Goal: Feedback & Contribution: Leave review/rating

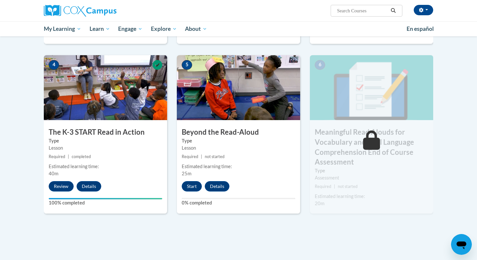
scroll to position [312, 0]
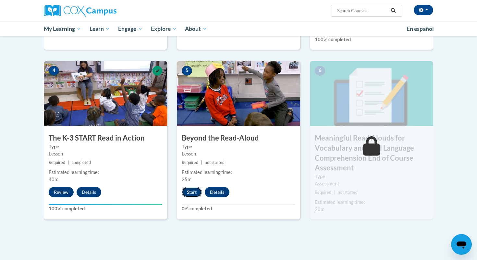
click at [190, 193] on button "Start" at bounding box center [192, 192] width 20 height 10
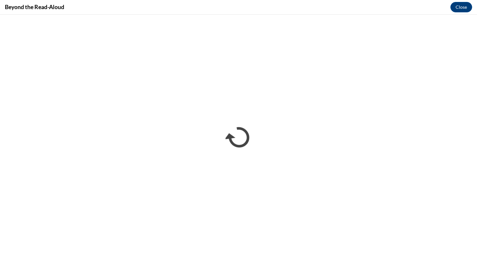
scroll to position [0, 0]
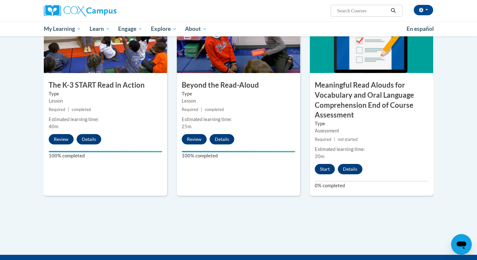
scroll to position [366, 0]
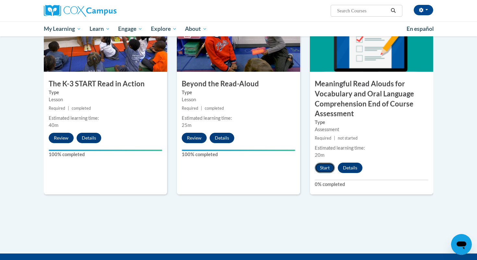
click at [327, 170] on button "Start" at bounding box center [325, 167] width 20 height 10
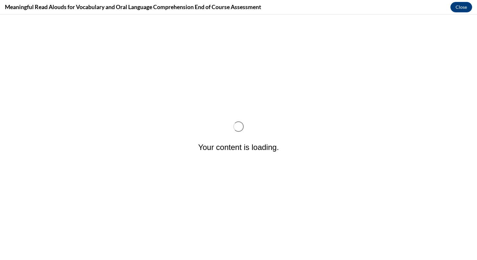
scroll to position [0, 0]
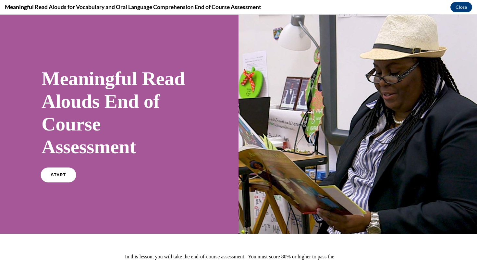
click at [49, 173] on link "START" at bounding box center [58, 174] width 35 height 15
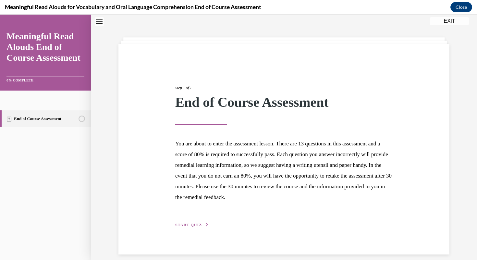
scroll to position [27, 0]
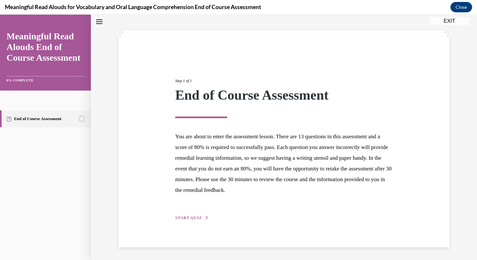
click at [201, 219] on button "START QUIZ" at bounding box center [192, 218] width 34 height 6
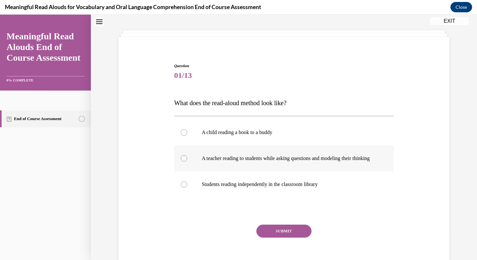
click at [241, 170] on label "A teacher reading to students while asking questions and modeling their thinking" at bounding box center [284, 158] width 220 height 26
click at [187, 161] on input "A teacher reading to students while asking questions and modeling their thinking" at bounding box center [184, 158] width 6 height 6
radio input "true"
click at [270, 237] on button "SUBMIT" at bounding box center [283, 230] width 55 height 13
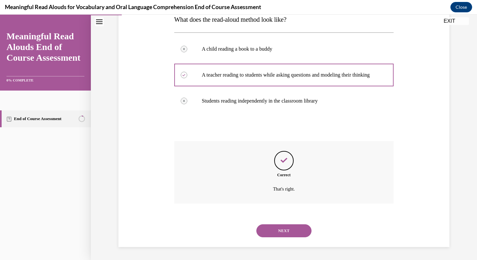
scroll to position [117, 0]
click at [270, 237] on div "NEXT" at bounding box center [284, 231] width 220 height 26
click at [271, 234] on button "NEXT" at bounding box center [283, 230] width 55 height 13
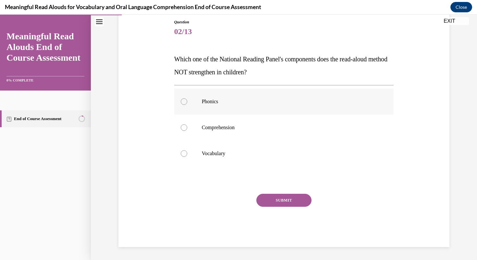
click at [276, 110] on label "Phonics" at bounding box center [284, 102] width 220 height 26
click at [187, 105] on input "Phonics" at bounding box center [184, 101] width 6 height 6
radio input "true"
click at [286, 200] on button "SUBMIT" at bounding box center [283, 200] width 55 height 13
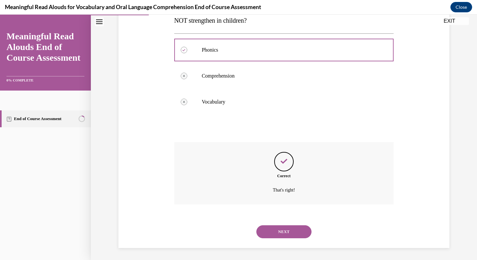
scroll to position [124, 0]
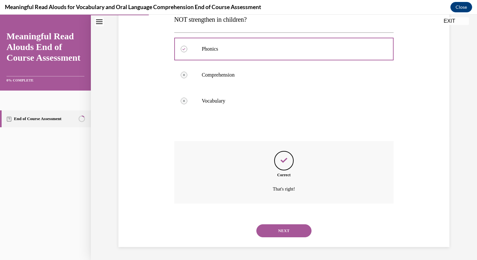
click at [286, 233] on button "NEXT" at bounding box center [283, 230] width 55 height 13
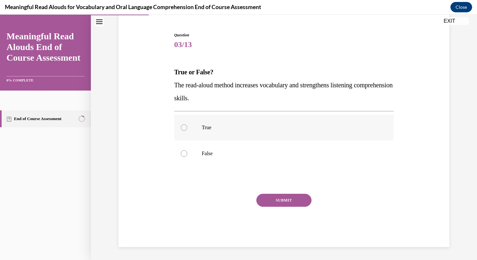
click at [291, 123] on label "True" at bounding box center [284, 127] width 220 height 26
click at [187, 124] on input "True" at bounding box center [184, 127] width 6 height 6
radio input "true"
click at [285, 199] on button "SUBMIT" at bounding box center [283, 200] width 55 height 13
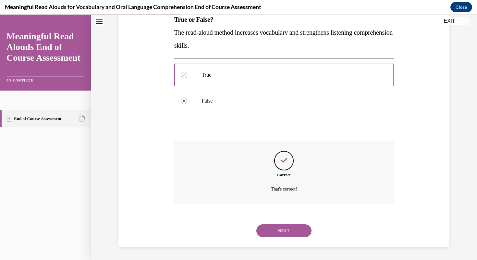
click at [284, 229] on button "NEXT" at bounding box center [283, 230] width 55 height 13
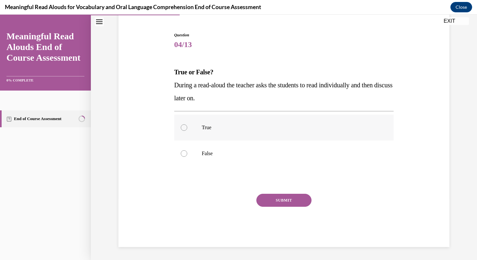
click at [286, 139] on label "True" at bounding box center [284, 127] width 220 height 26
click at [187, 131] on input "True" at bounding box center [184, 127] width 6 height 6
radio input "true"
click at [282, 201] on button "SUBMIT" at bounding box center [283, 200] width 55 height 13
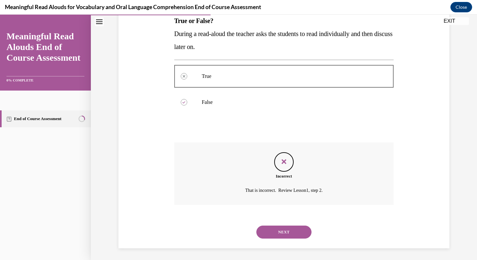
scroll to position [111, 0]
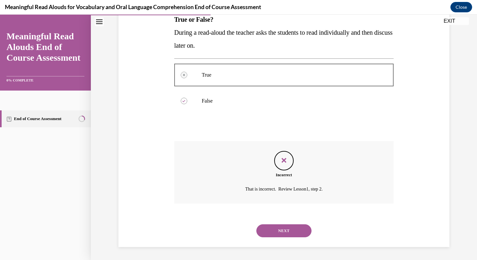
click at [280, 230] on button "NEXT" at bounding box center [283, 230] width 55 height 13
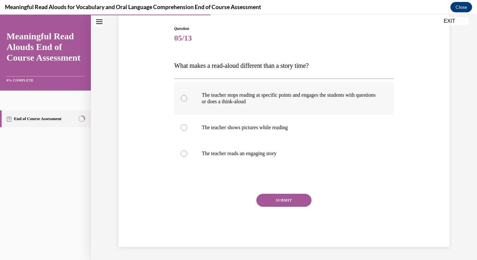
click at [304, 110] on label "The teacher stops reading at specific points and engages the students with ques…" at bounding box center [284, 98] width 220 height 32
click at [187, 101] on input "The teacher stops reading at specific points and engages the students with ques…" at bounding box center [184, 98] width 6 height 6
radio input "true"
click at [290, 199] on button "SUBMIT" at bounding box center [283, 200] width 55 height 13
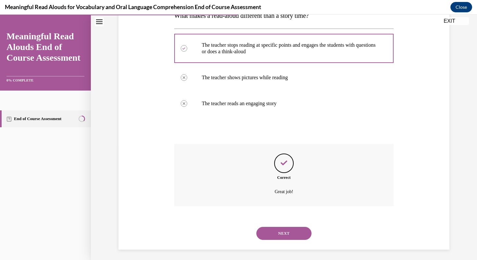
scroll to position [117, 0]
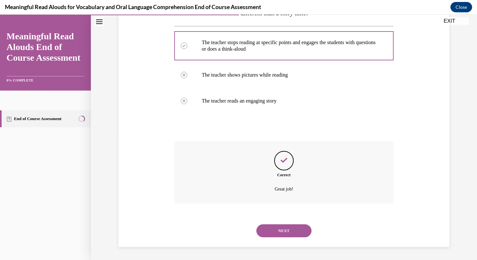
click at [283, 225] on button "NEXT" at bounding box center [283, 230] width 55 height 13
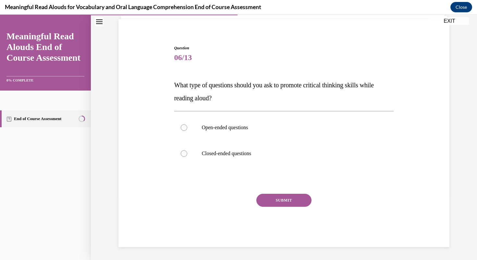
scroll to position [45, 0]
click at [271, 128] on p "Open-ended questions" at bounding box center [290, 127] width 176 height 6
click at [187, 128] on input "Open-ended questions" at bounding box center [184, 127] width 6 height 6
radio input "true"
click at [286, 203] on button "SUBMIT" at bounding box center [283, 200] width 55 height 13
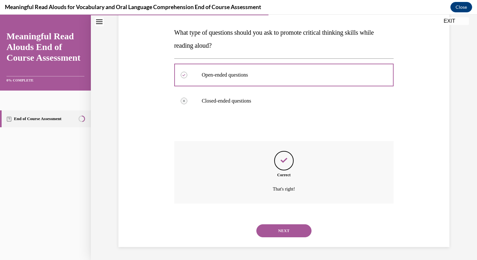
click at [275, 236] on button "NEXT" at bounding box center [283, 230] width 55 height 13
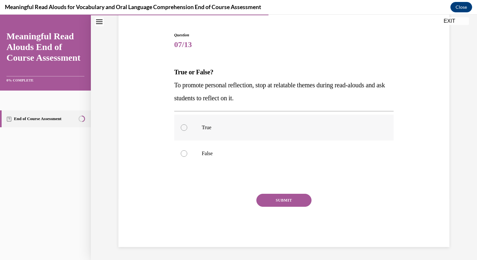
click at [272, 132] on label "True" at bounding box center [284, 127] width 220 height 26
click at [187, 131] on input "True" at bounding box center [184, 127] width 6 height 6
radio input "true"
click at [280, 204] on button "SUBMIT" at bounding box center [283, 200] width 55 height 13
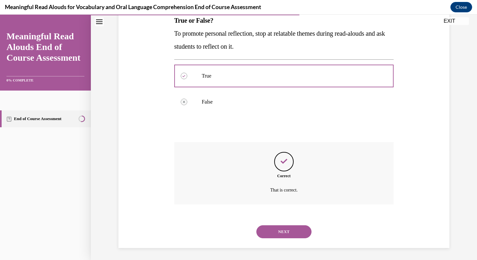
scroll to position [111, 0]
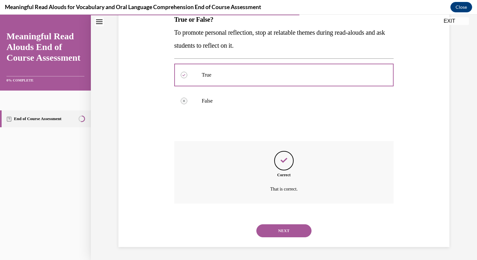
click at [278, 228] on button "NEXT" at bounding box center [283, 230] width 55 height 13
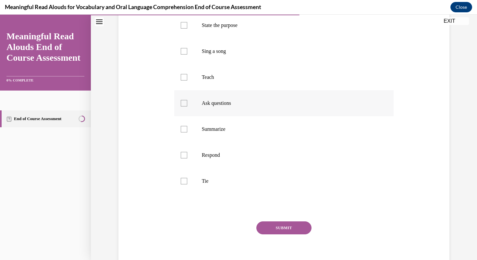
scroll to position [111, 0]
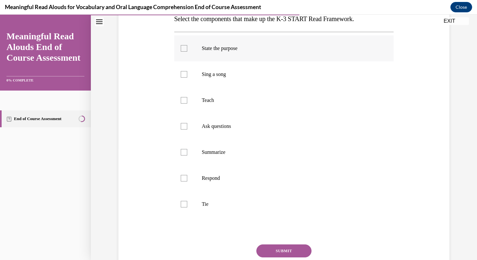
click at [309, 53] on label "State the purpose" at bounding box center [284, 48] width 220 height 26
click at [187, 52] on input "State the purpose" at bounding box center [184, 48] width 6 height 6
checkbox input "true"
click at [295, 107] on label "Teach" at bounding box center [284, 100] width 220 height 26
click at [187, 103] on input "Teach" at bounding box center [184, 100] width 6 height 6
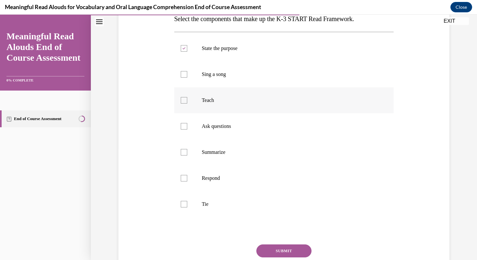
checkbox input "true"
click at [292, 125] on p "Ask questions" at bounding box center [290, 126] width 176 height 6
click at [187, 125] on input "Ask questions" at bounding box center [184, 126] width 6 height 6
checkbox input "true"
click at [278, 175] on p "Respond" at bounding box center [290, 178] width 176 height 6
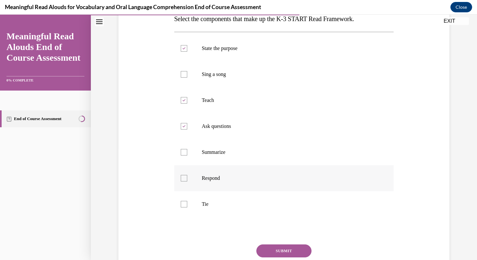
click at [187, 175] on input "Respond" at bounding box center [184, 178] width 6 height 6
checkbox input "true"
click at [281, 155] on p "Summarize" at bounding box center [290, 152] width 176 height 6
click at [187, 155] on input "Summarize" at bounding box center [184, 152] width 6 height 6
checkbox input "true"
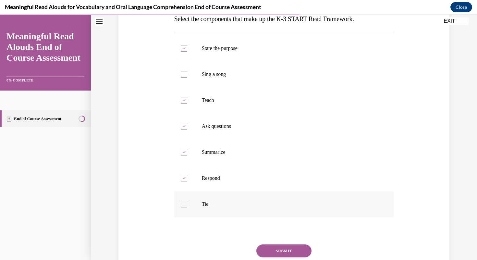
click at [265, 211] on label "Tie" at bounding box center [284, 204] width 220 height 26
click at [187, 207] on input "Tie" at bounding box center [184, 204] width 6 height 6
checkbox input "true"
click at [287, 253] on button "SUBMIT" at bounding box center [283, 250] width 55 height 13
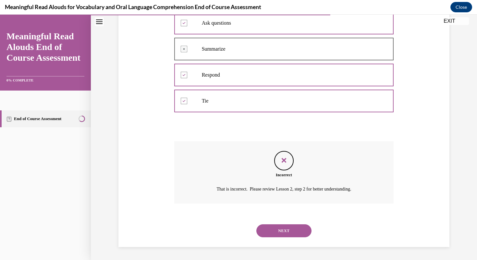
click at [287, 236] on button "NEXT" at bounding box center [283, 230] width 55 height 13
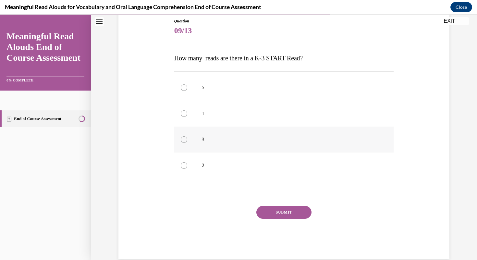
click at [285, 148] on label "3" at bounding box center [284, 139] width 220 height 26
click at [187, 143] on input "3" at bounding box center [184, 139] width 6 height 6
radio input "true"
click at [283, 213] on button "SUBMIT" at bounding box center [283, 212] width 55 height 13
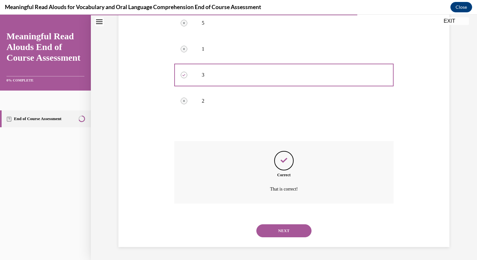
click at [283, 231] on button "NEXT" at bounding box center [283, 230] width 55 height 13
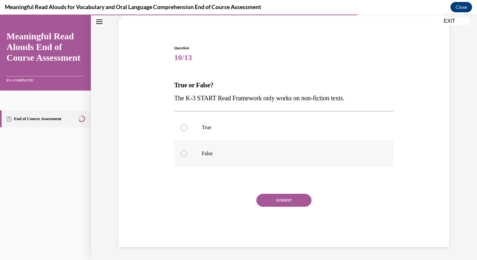
click at [292, 157] on label "False" at bounding box center [284, 153] width 220 height 26
click at [187, 157] on input "False" at bounding box center [184, 153] width 6 height 6
radio input "true"
click at [287, 203] on button "SUBMIT" at bounding box center [283, 200] width 55 height 13
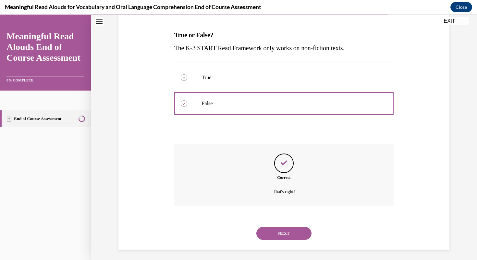
scroll to position [98, 0]
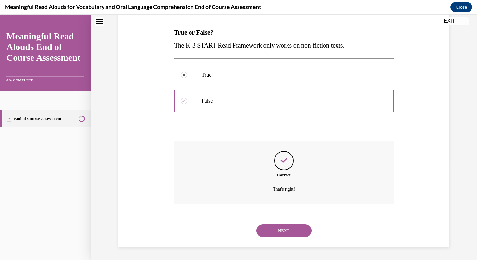
click at [284, 229] on button "NEXT" at bounding box center [283, 230] width 55 height 13
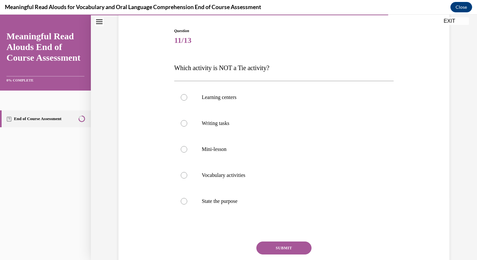
scroll to position [61, 0]
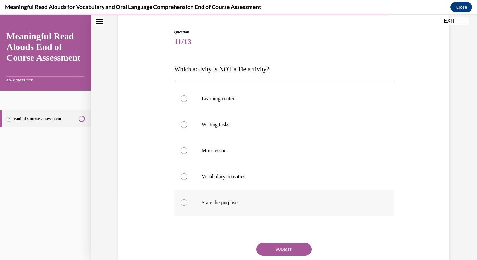
click at [287, 198] on label "State the purpose" at bounding box center [284, 202] width 220 height 26
click at [187, 199] on input "State the purpose" at bounding box center [184, 202] width 6 height 6
radio input "true"
click at [284, 248] on button "SUBMIT" at bounding box center [283, 249] width 55 height 13
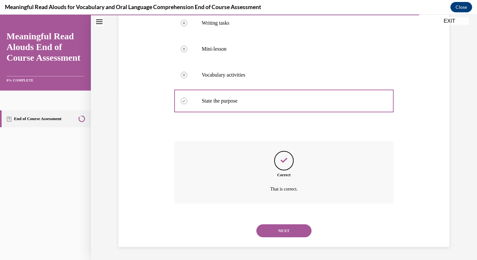
click at [284, 235] on button "NEXT" at bounding box center [283, 230] width 55 height 13
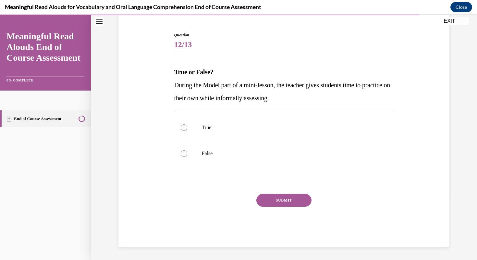
scroll to position [58, 0]
click at [297, 162] on label "False" at bounding box center [284, 153] width 220 height 26
click at [187, 157] on input "False" at bounding box center [184, 153] width 6 height 6
radio input "true"
click at [294, 199] on button "SUBMIT" at bounding box center [283, 200] width 55 height 13
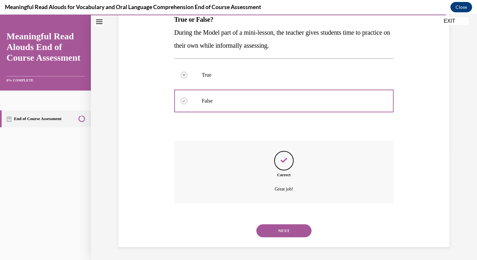
click at [287, 227] on button "NEXT" at bounding box center [283, 230] width 55 height 13
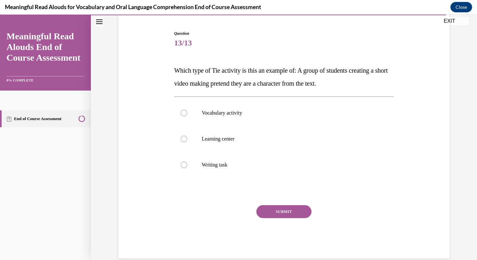
scroll to position [61, 0]
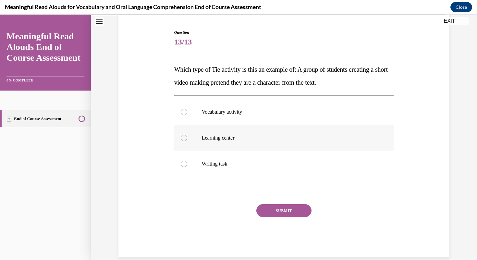
click at [277, 144] on label "Learning center" at bounding box center [284, 138] width 220 height 26
click at [187, 141] on input "Learning center" at bounding box center [184, 138] width 6 height 6
radio input "true"
click at [286, 215] on button "SUBMIT" at bounding box center [283, 210] width 55 height 13
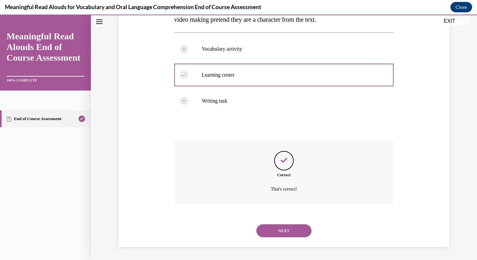
click at [283, 234] on button "NEXT" at bounding box center [283, 230] width 55 height 13
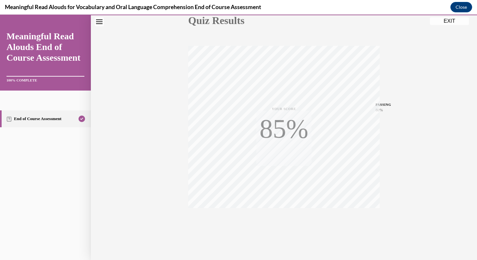
scroll to position [87, 0]
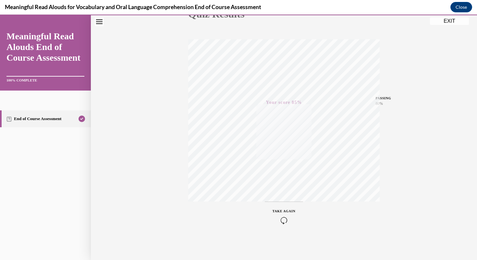
click at [441, 21] on button "EXIT" at bounding box center [449, 21] width 39 height 8
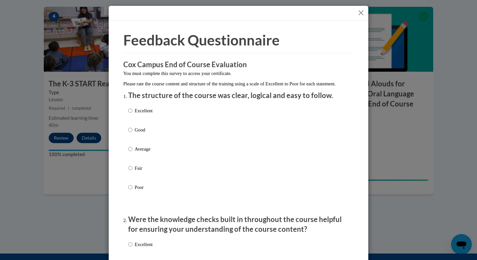
click at [193, 146] on div "Excellent Good Average Fair Poor" at bounding box center [238, 157] width 220 height 106
click at [193, 129] on div "Excellent Good Average Fair Poor" at bounding box center [238, 157] width 220 height 106
click at [171, 136] on div "Excellent Good Average Fair Poor" at bounding box center [238, 157] width 220 height 106
click at [136, 133] on p "Good" at bounding box center [144, 129] width 18 height 7
click at [132, 133] on input "Good" at bounding box center [130, 129] width 4 height 7
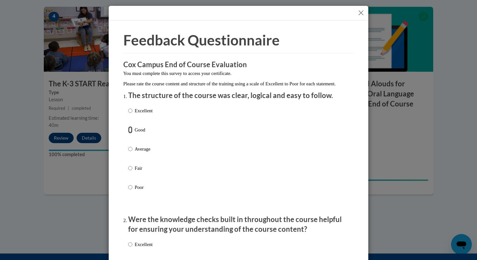
radio input "true"
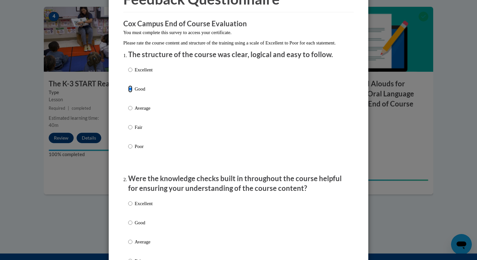
scroll to position [93, 0]
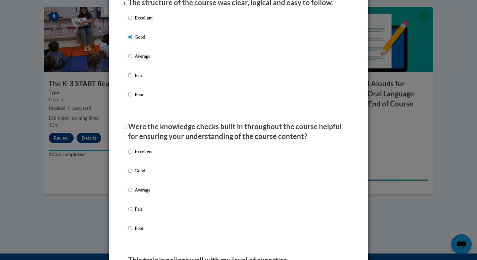
click at [140, 155] on p "Excellent" at bounding box center [144, 151] width 18 height 7
click at [132, 155] on input "Excellent" at bounding box center [130, 151] width 4 height 7
radio input "true"
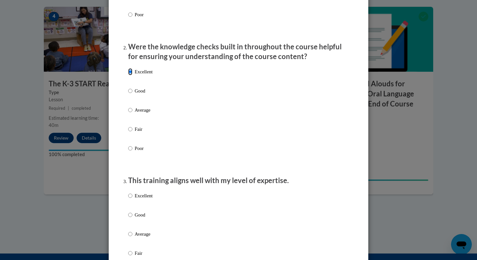
scroll to position [252, 0]
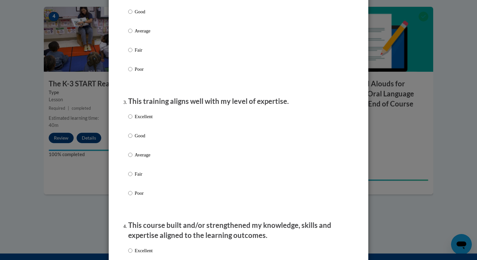
click at [140, 158] on p "Average" at bounding box center [144, 154] width 18 height 7
click at [132, 158] on input "Average" at bounding box center [130, 154] width 4 height 7
radio input "true"
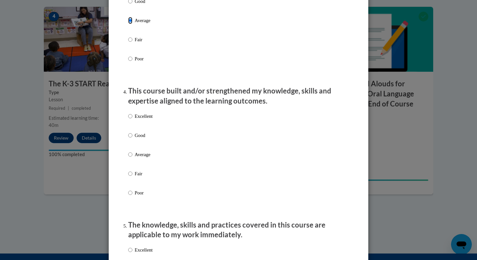
scroll to position [448, 0]
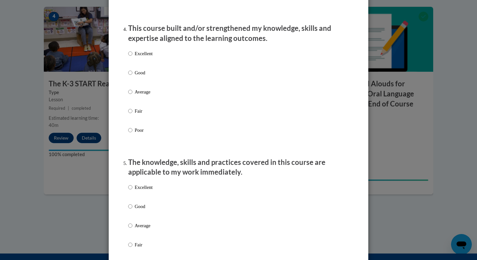
click at [140, 152] on div "Excellent Good Average Fair Poor" at bounding box center [238, 100] width 220 height 106
click at [140, 114] on p "Fair" at bounding box center [144, 110] width 18 height 7
click at [132, 114] on input "Fair" at bounding box center [130, 110] width 4 height 7
radio input "true"
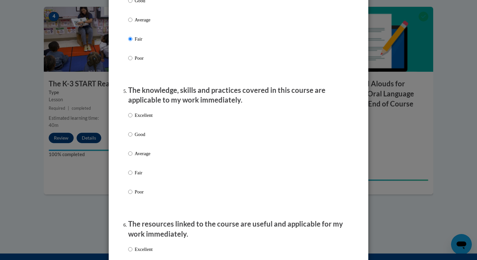
click at [138, 119] on p "Excellent" at bounding box center [144, 115] width 18 height 7
click at [132, 119] on input "Excellent" at bounding box center [130, 115] width 4 height 7
radio input "true"
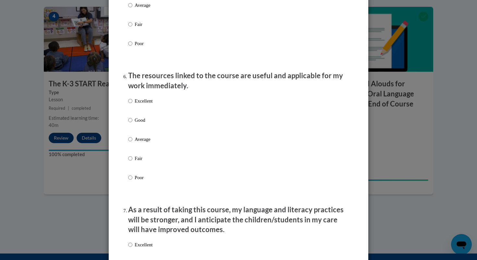
scroll to position [704, 0]
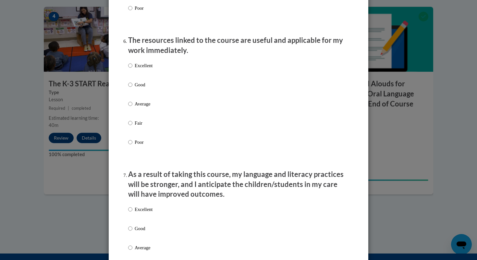
click at [138, 118] on label "Average" at bounding box center [140, 109] width 24 height 18
click at [132, 107] on input "Average" at bounding box center [130, 103] width 4 height 7
radio input "true"
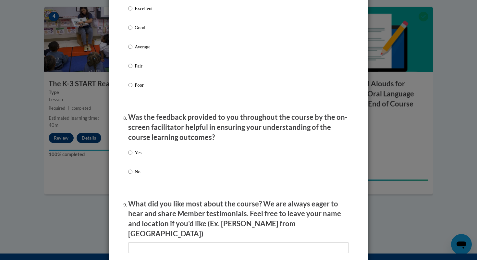
scroll to position [945, 0]
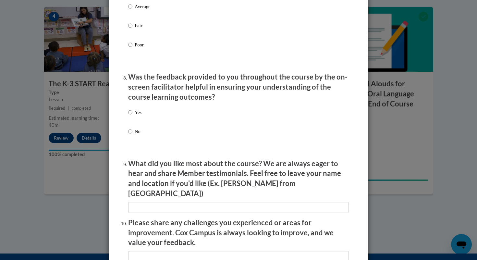
click at [137, 116] on p "Yes" at bounding box center [138, 112] width 7 height 7
click at [132, 116] on input "Yes" at bounding box center [130, 112] width 4 height 7
radio input "true"
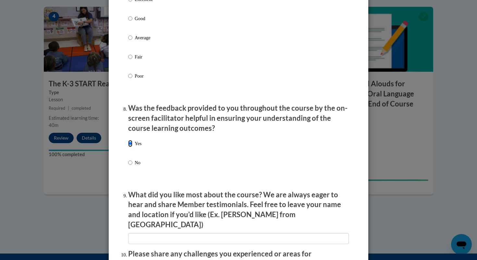
scroll to position [903, 0]
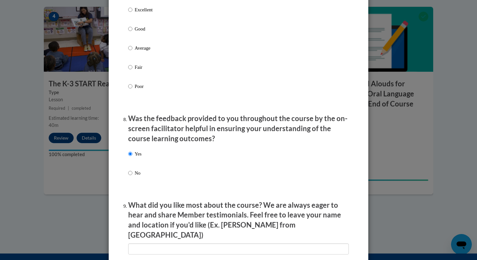
click at [140, 52] on p "Average" at bounding box center [144, 47] width 18 height 7
click at [132, 52] on input "Average" at bounding box center [130, 47] width 4 height 7
radio input "true"
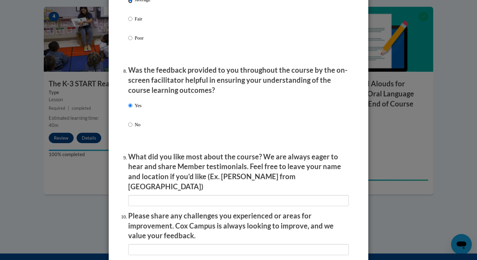
scroll to position [1044, 0]
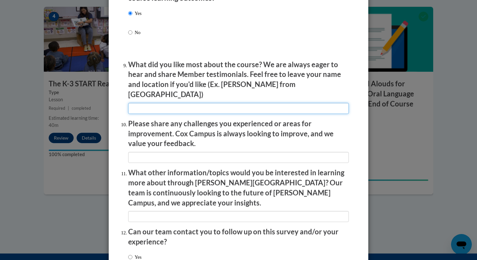
click at [142, 103] on input "textbox" at bounding box center [238, 108] width 220 height 11
type input "N/A"
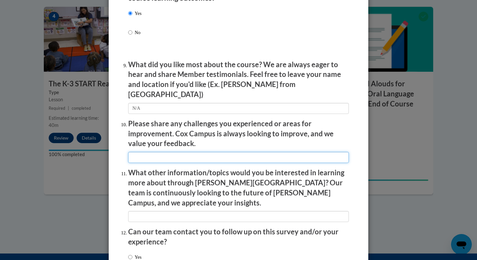
click at [163, 152] on input "textbox" at bounding box center [238, 157] width 220 height 11
type input "N/A"
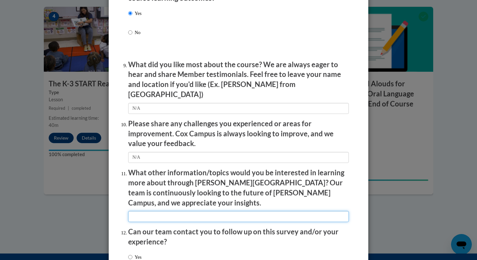
click at [165, 211] on input "textbox" at bounding box center [238, 216] width 220 height 11
type input "N/A"
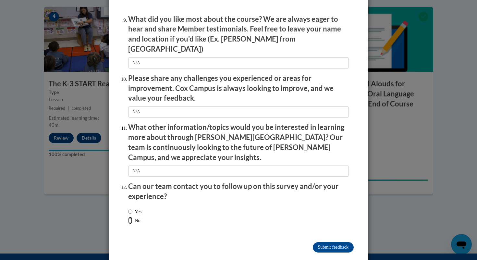
click at [132, 217] on input "No" at bounding box center [130, 220] width 4 height 7
radio input "true"
click at [322, 242] on input "Submit feedback" at bounding box center [333, 247] width 41 height 10
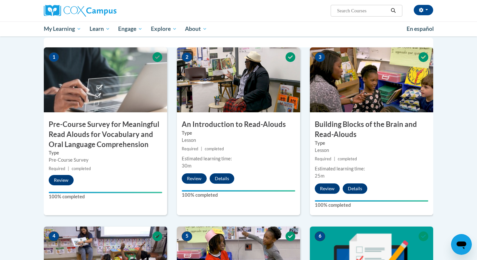
scroll to position [0, 0]
